Goal: Transaction & Acquisition: Purchase product/service

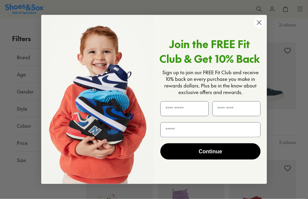
scroll to position [896, 0]
click at [258, 28] on circle "Close dialog" at bounding box center [259, 23] width 10 height 10
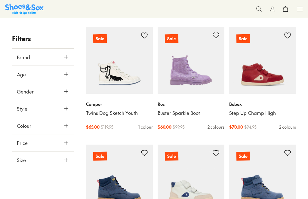
scroll to position [0, 0]
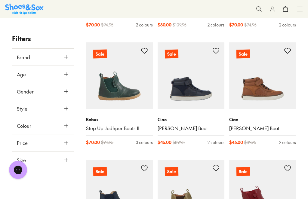
scroll to position [1601, 0]
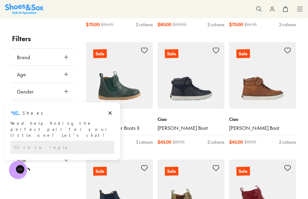
click at [282, 84] on img at bounding box center [262, 75] width 67 height 67
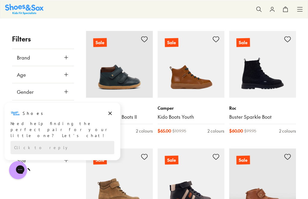
scroll to position [2083, 0]
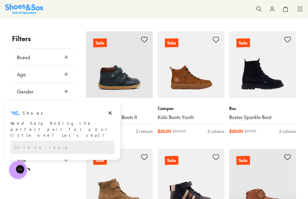
click at [210, 84] on img at bounding box center [191, 64] width 67 height 67
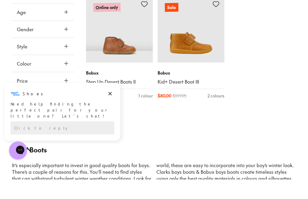
scroll to position [2471, 0]
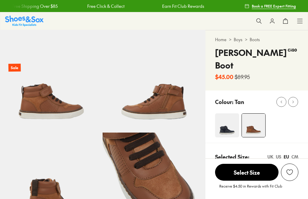
select select "*"
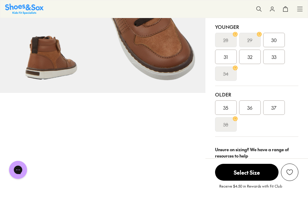
scroll to position [143, 0]
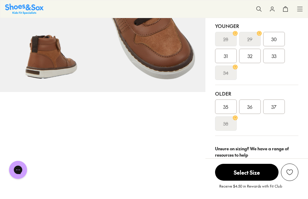
click at [252, 165] on link "Size guide & tips" at bounding box center [242, 168] width 36 height 7
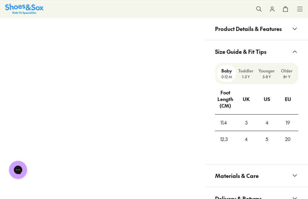
scroll to position [453, 0]
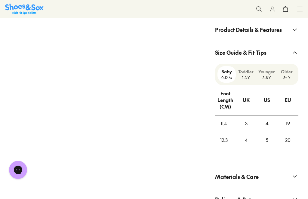
click at [288, 69] on p "Older" at bounding box center [287, 72] width 14 height 6
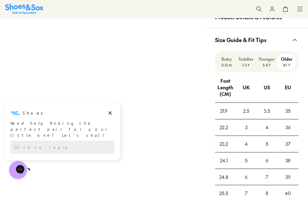
scroll to position [486, 0]
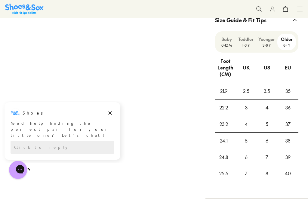
scroll to position [163, 0]
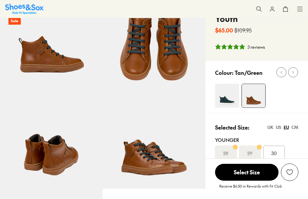
select select "*"
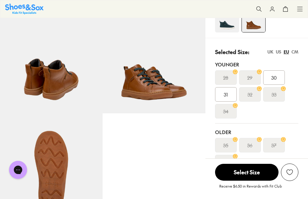
scroll to position [114, 0]
